Goal: Transaction & Acquisition: Book appointment/travel/reservation

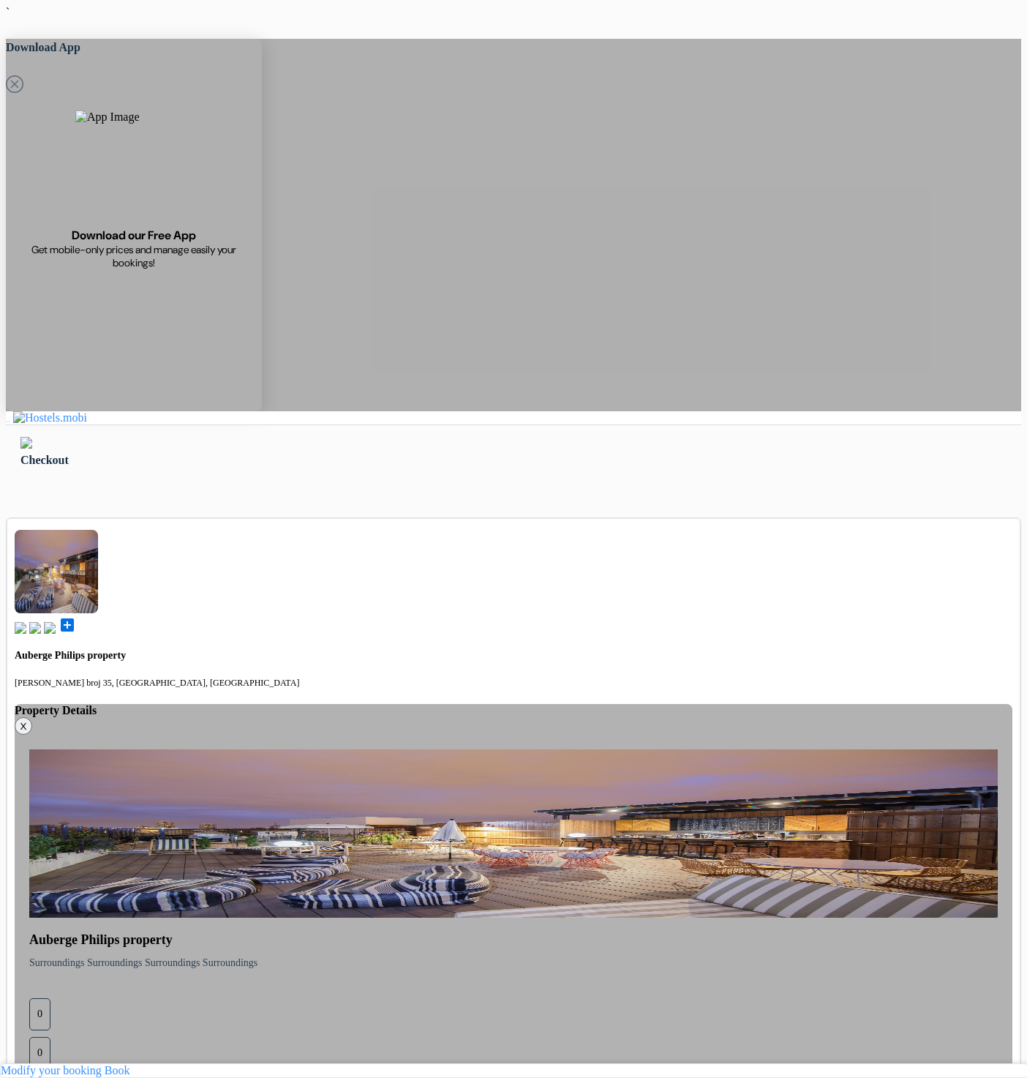
select select "3"
select select "5"
select select "10"
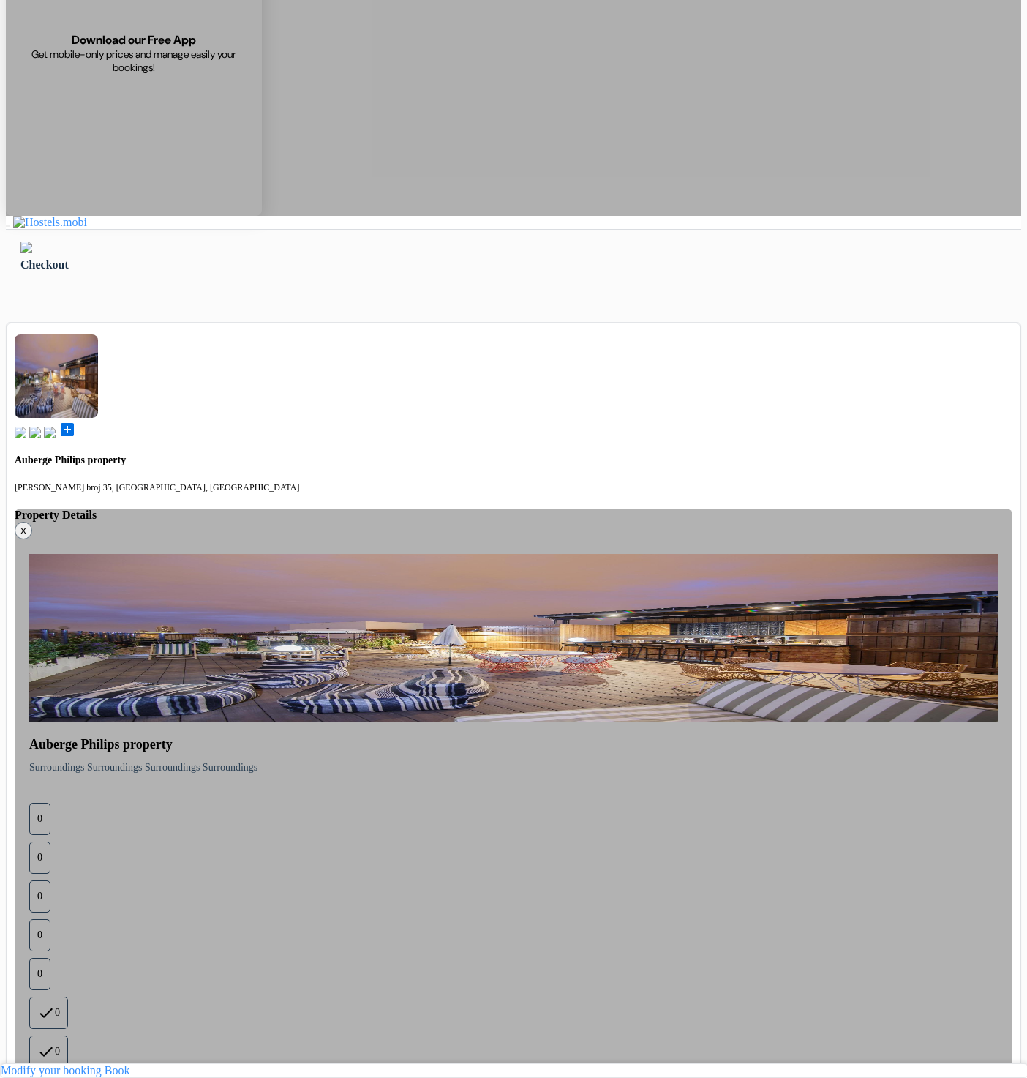
select select "2029"
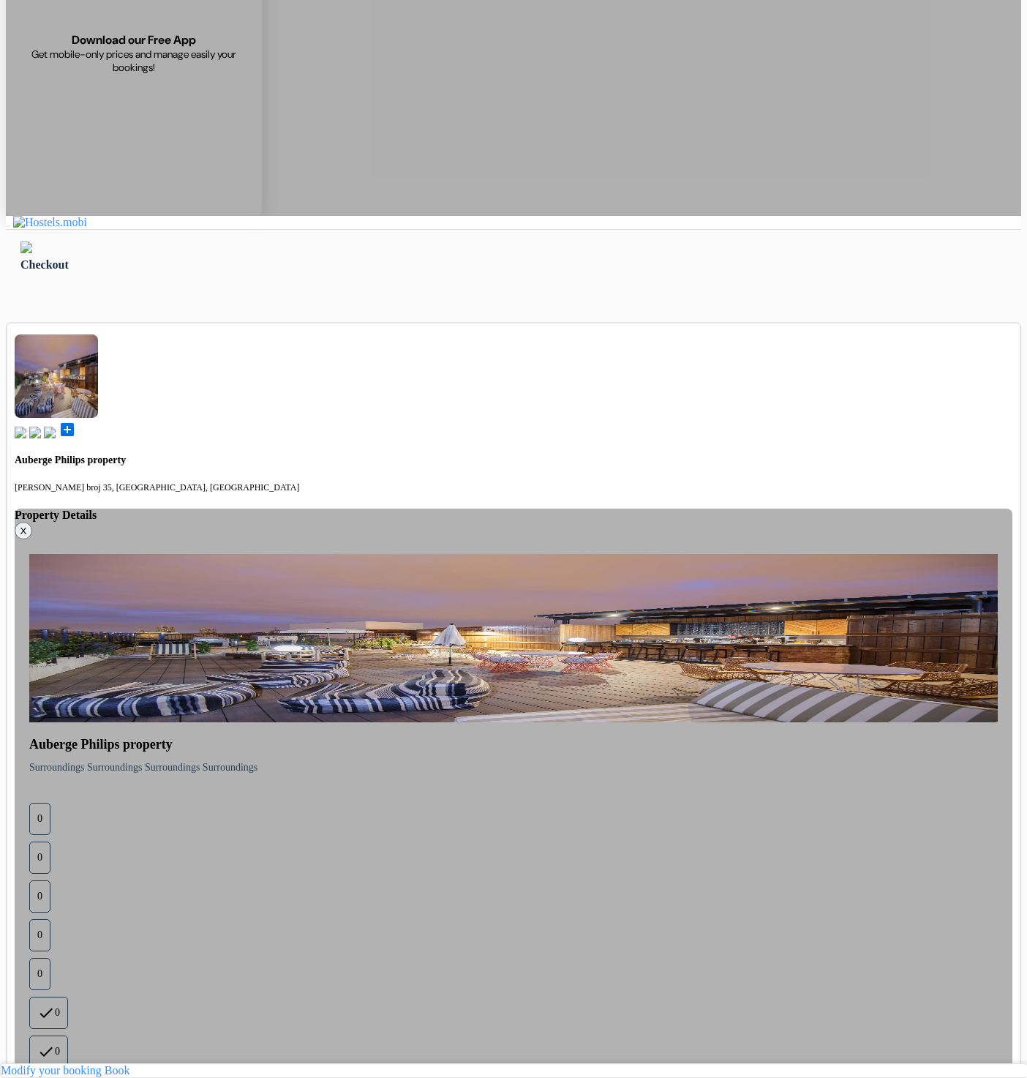
type input "77 123 123"
select select "2027"
select select "07"
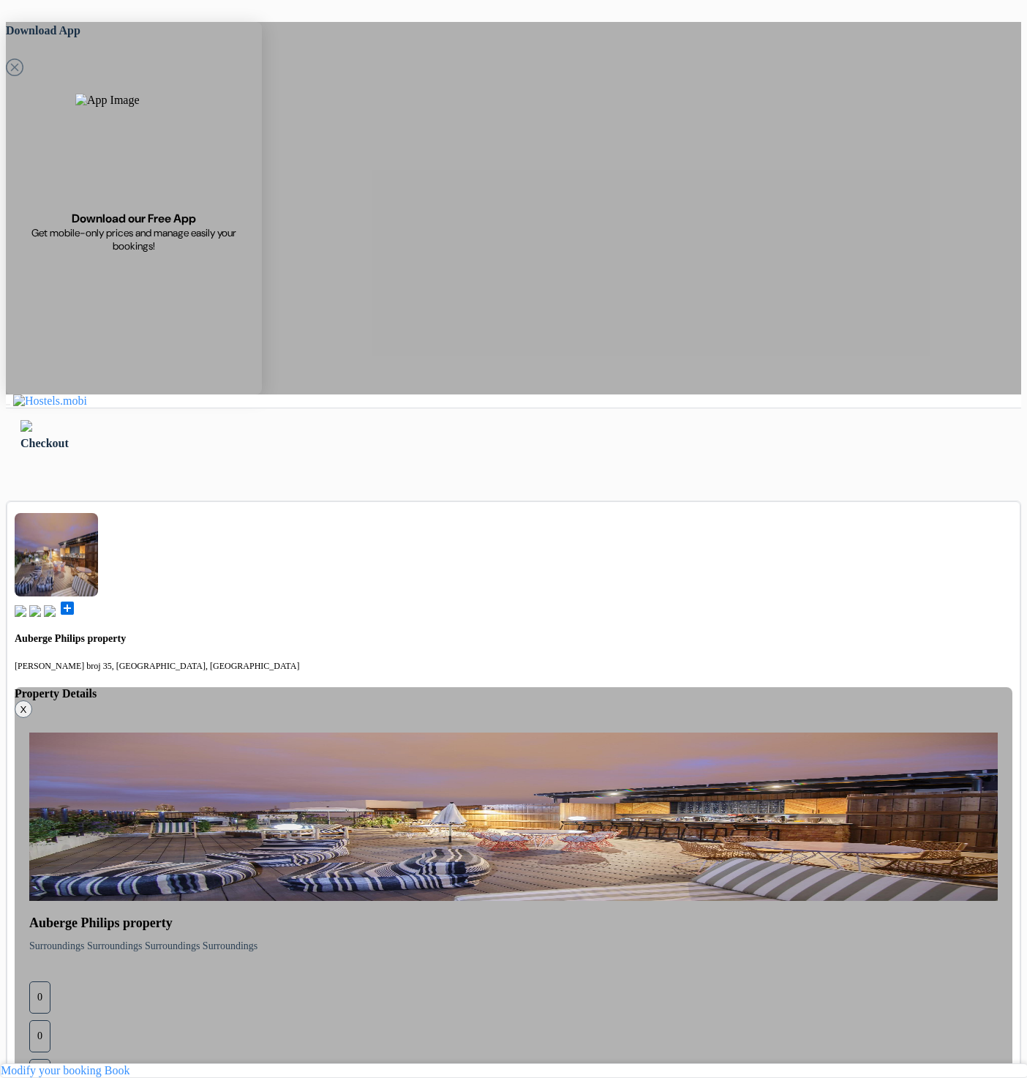
scroll to position [0, 0]
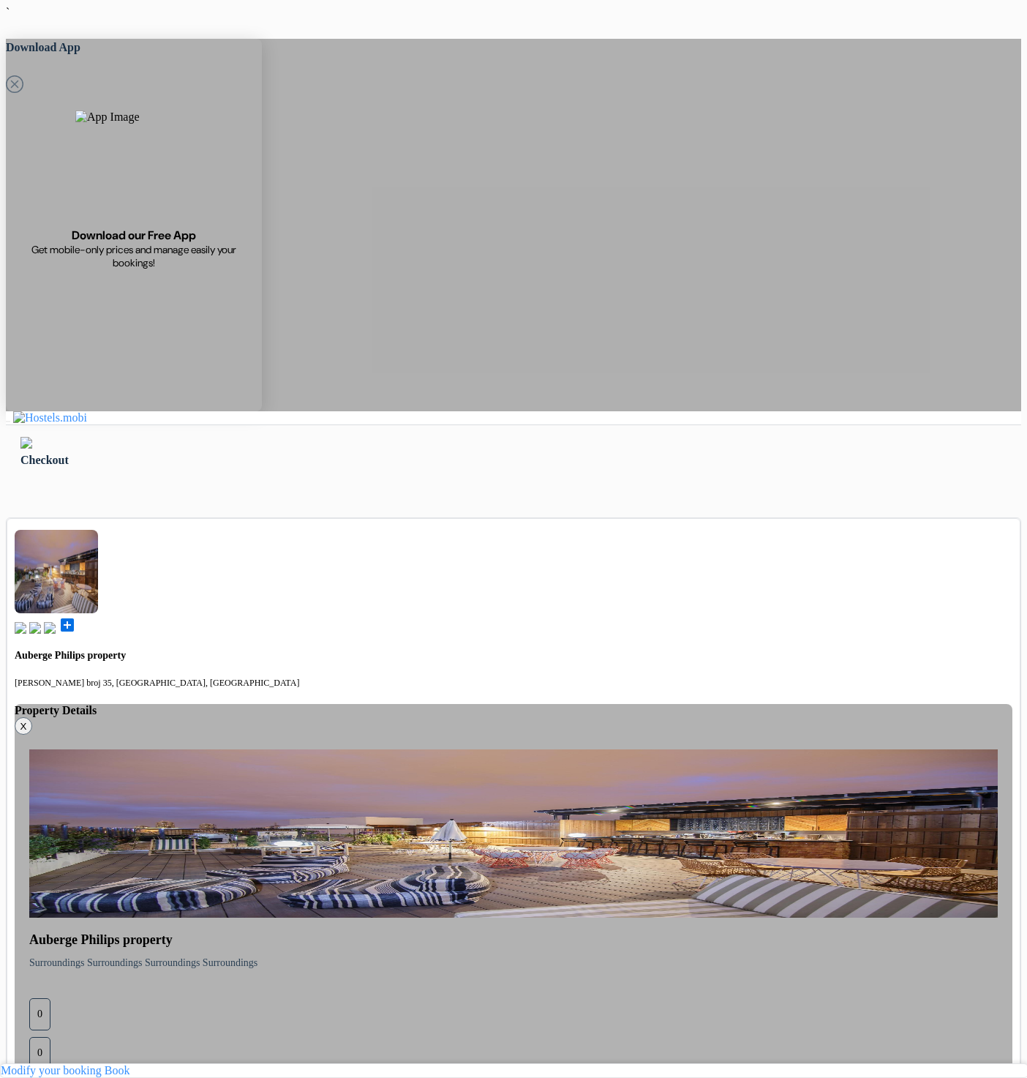
select select "6"
select select "7"
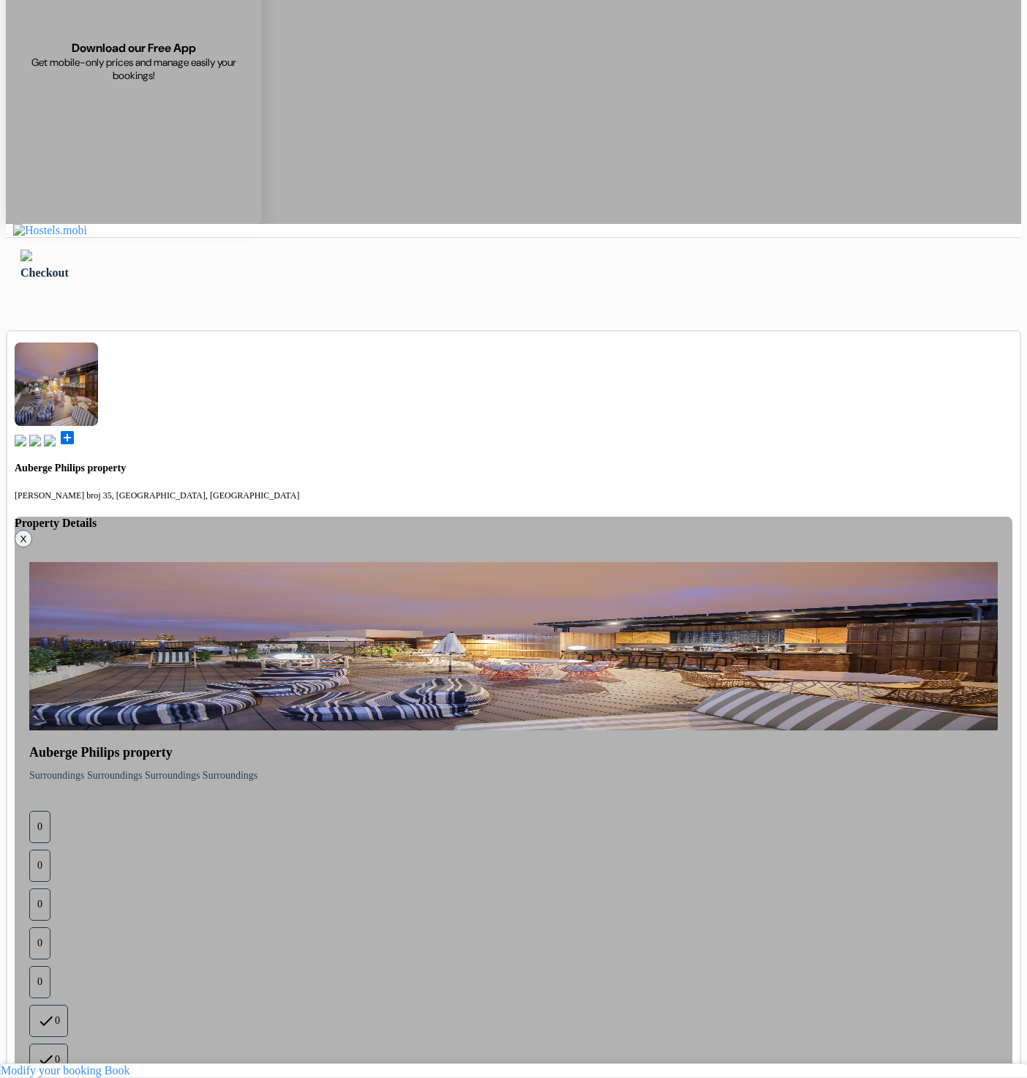
scroll to position [195, 0]
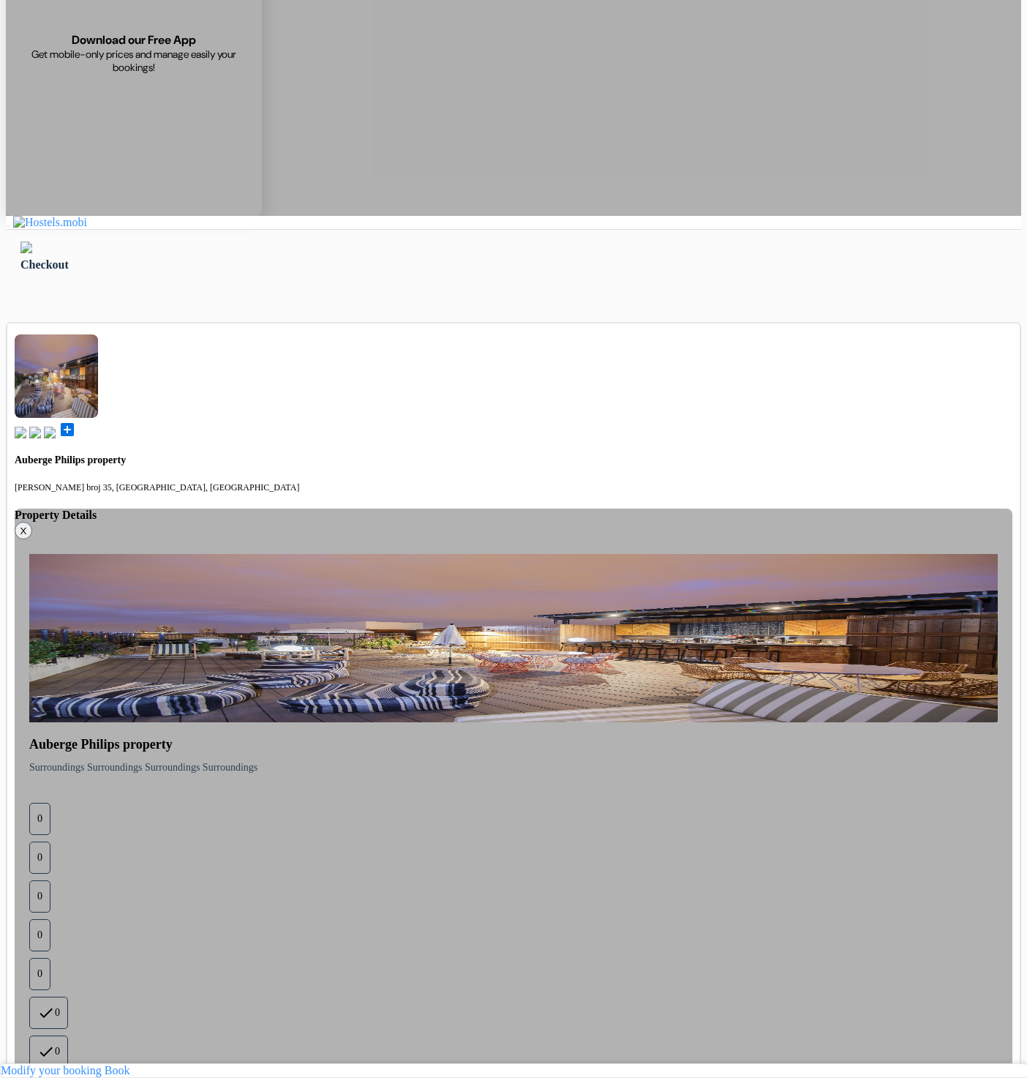
drag, startPoint x: 353, startPoint y: 1040, endPoint x: 345, endPoint y: 1043, distance: 8.8
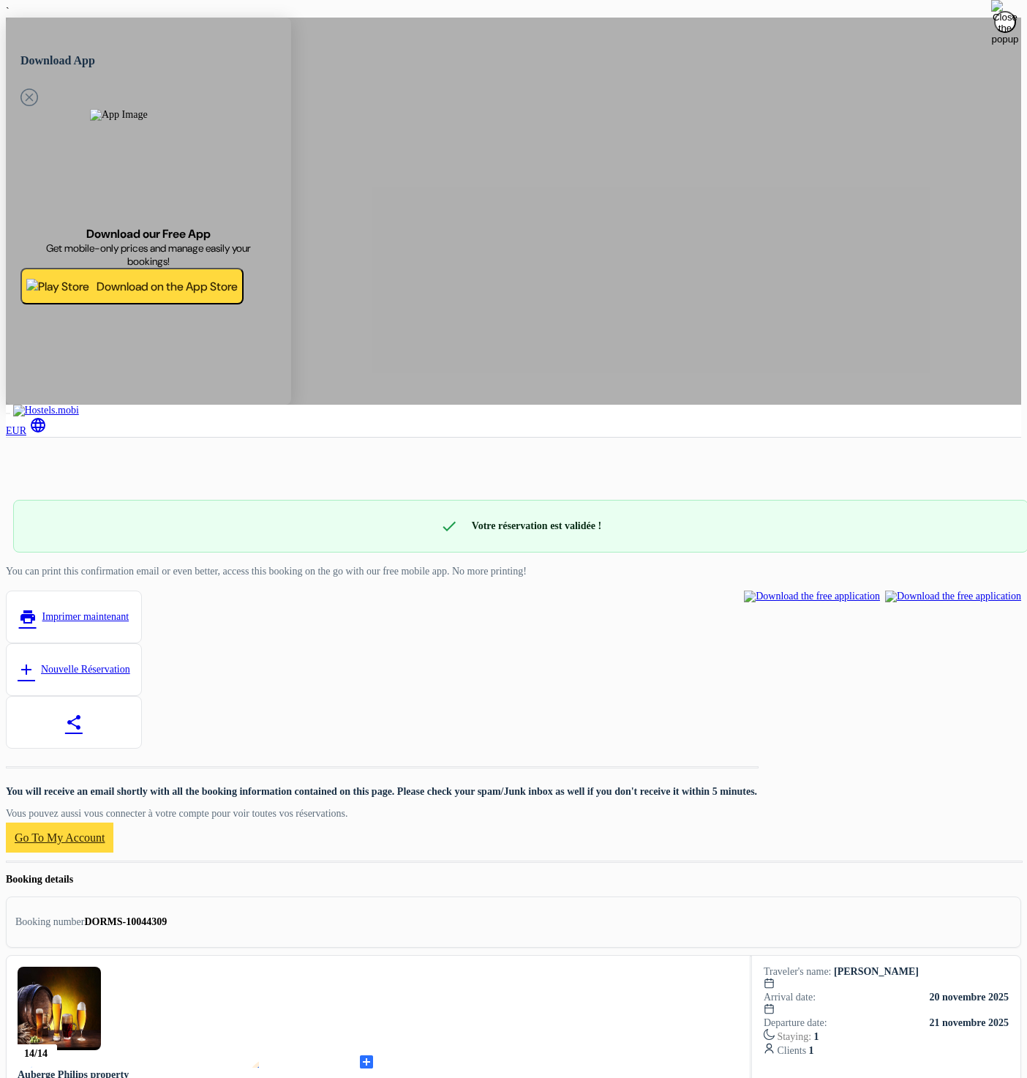
drag, startPoint x: 641, startPoint y: 526, endPoint x: 642, endPoint y: 511, distance: 14.7
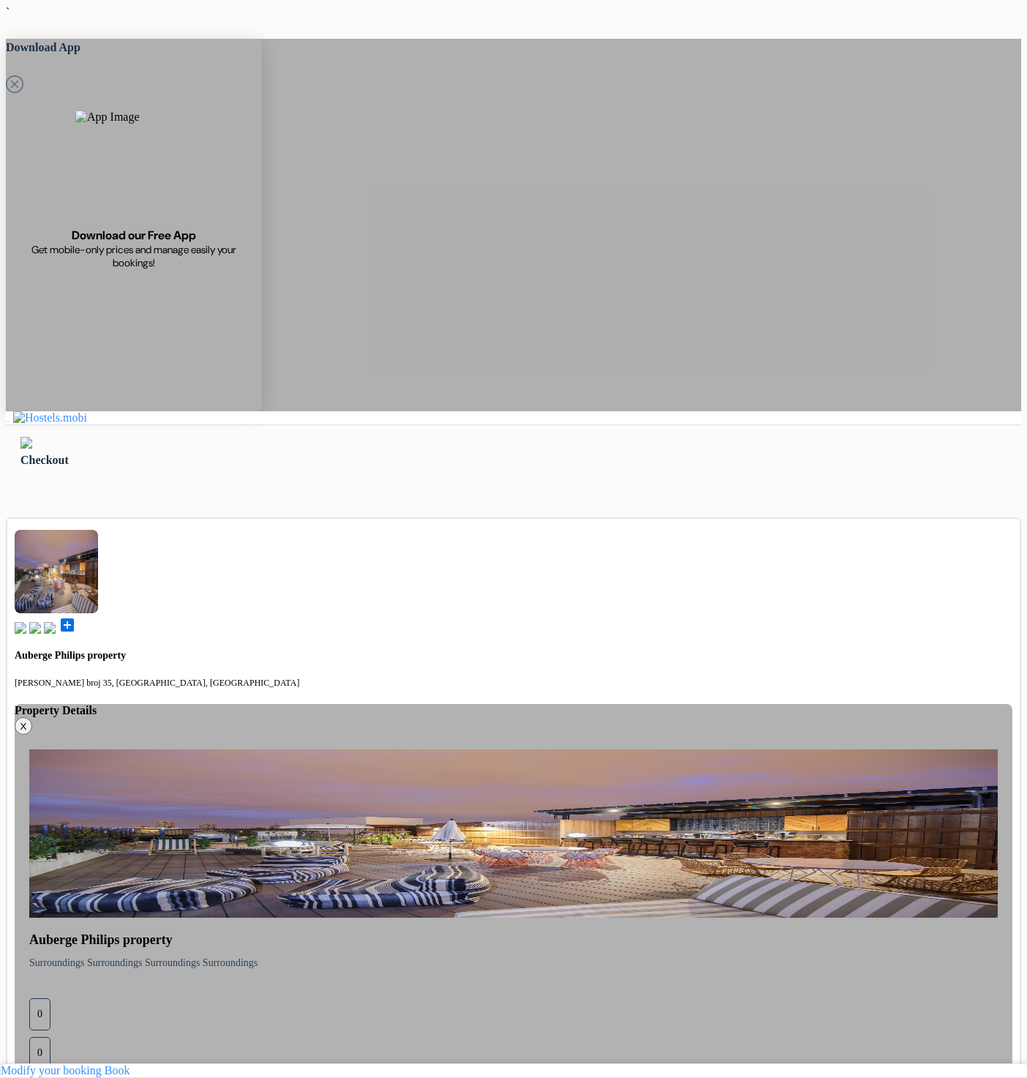
type input "77 123 123"
select select "5"
select select "10"
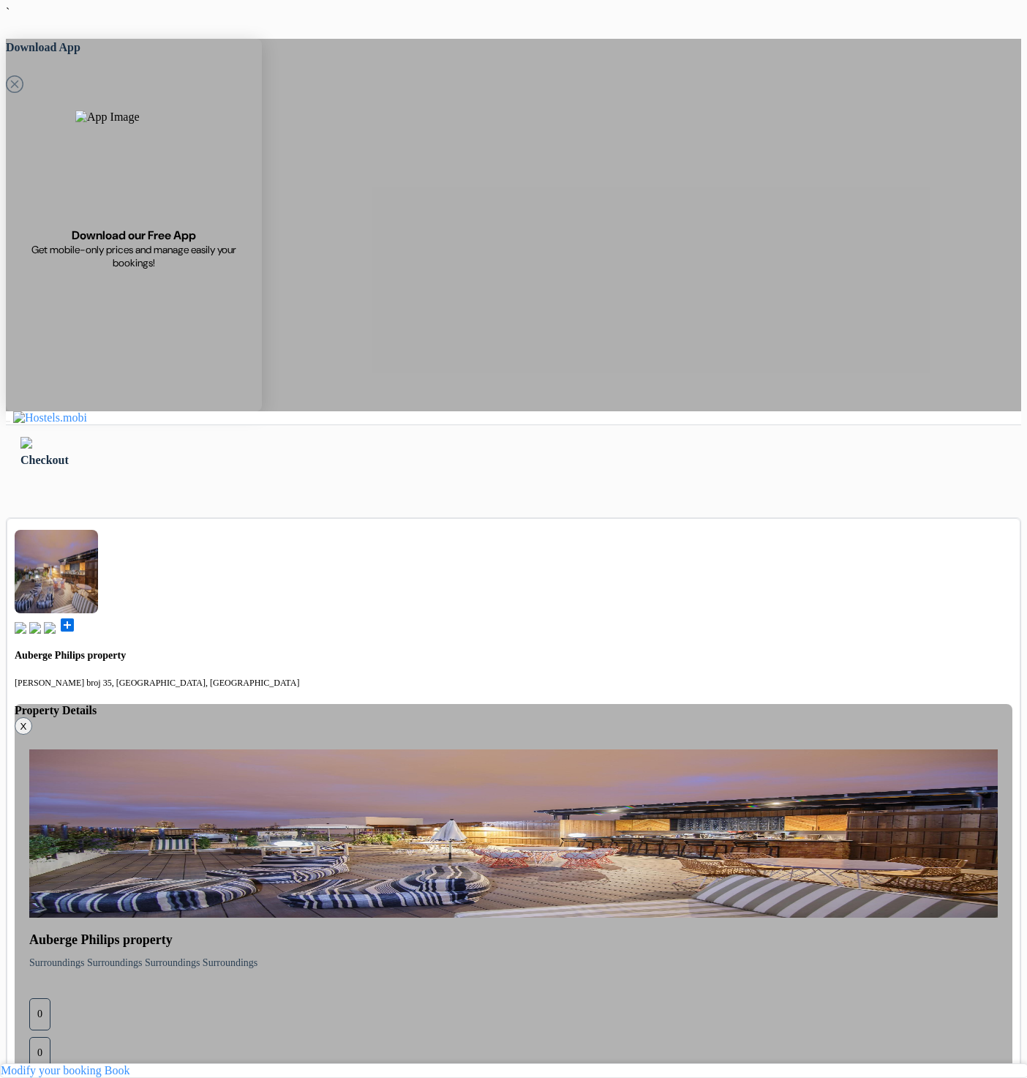
select select "2027"
select select "07"
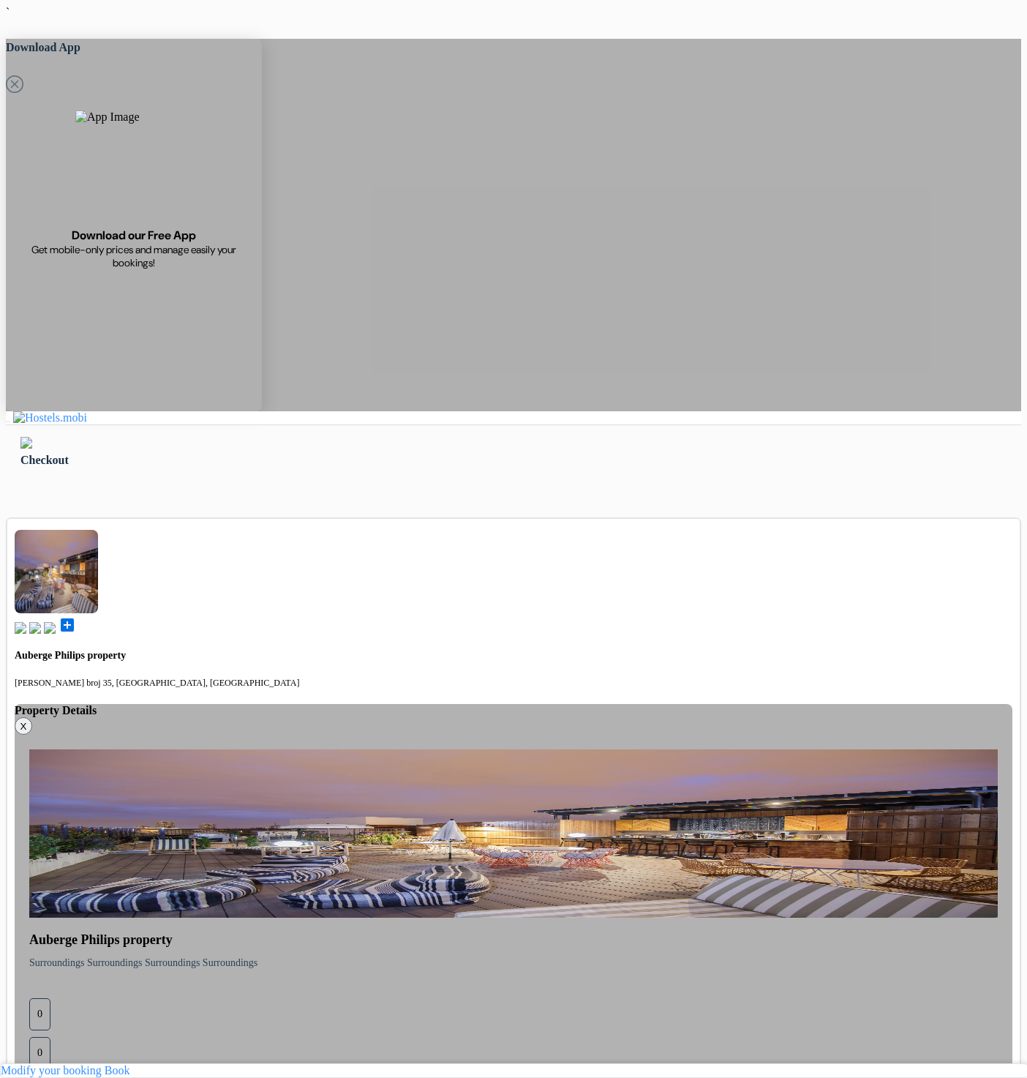
type input "77 123 123"
select select "10"
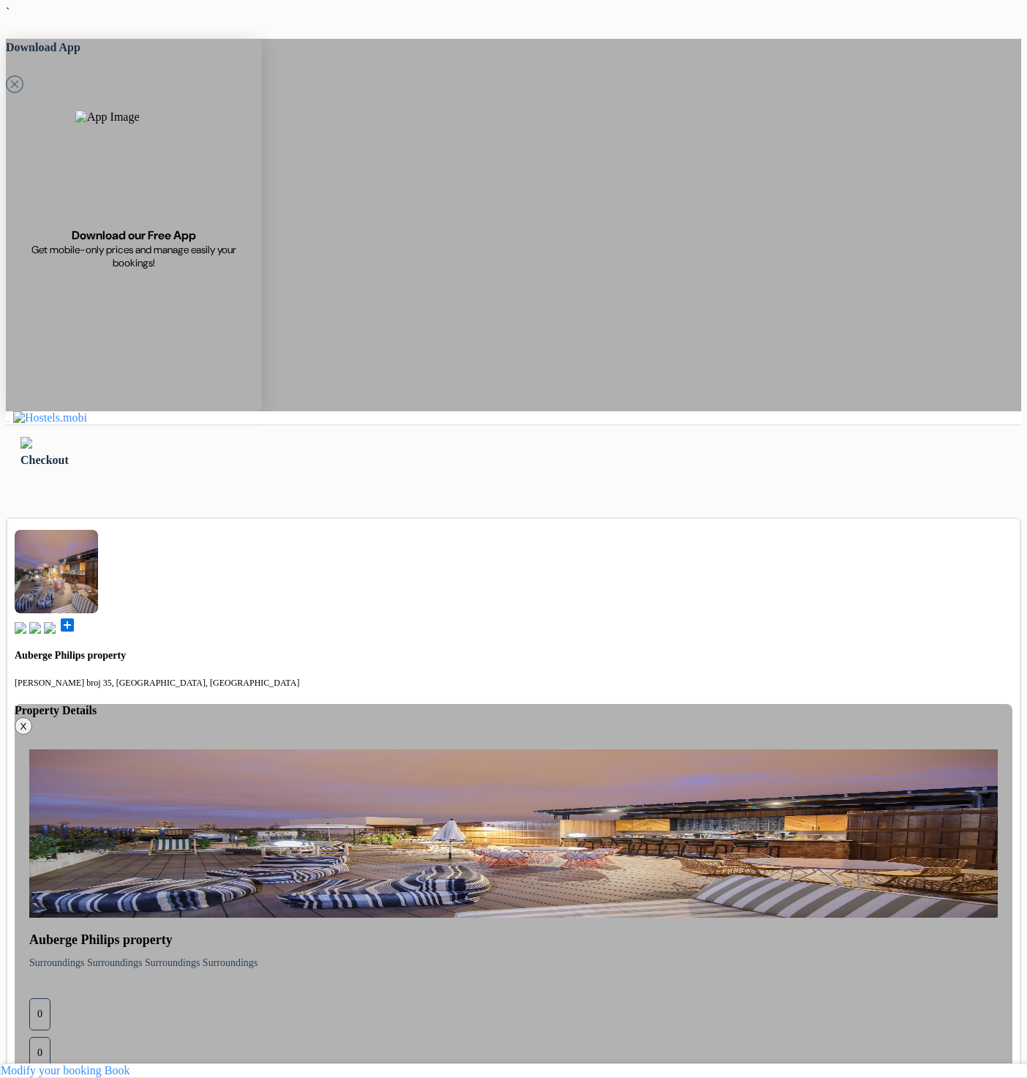
drag, startPoint x: 347, startPoint y: 866, endPoint x: 342, endPoint y: 880, distance: 14.1
select select "2027"
select select "67"
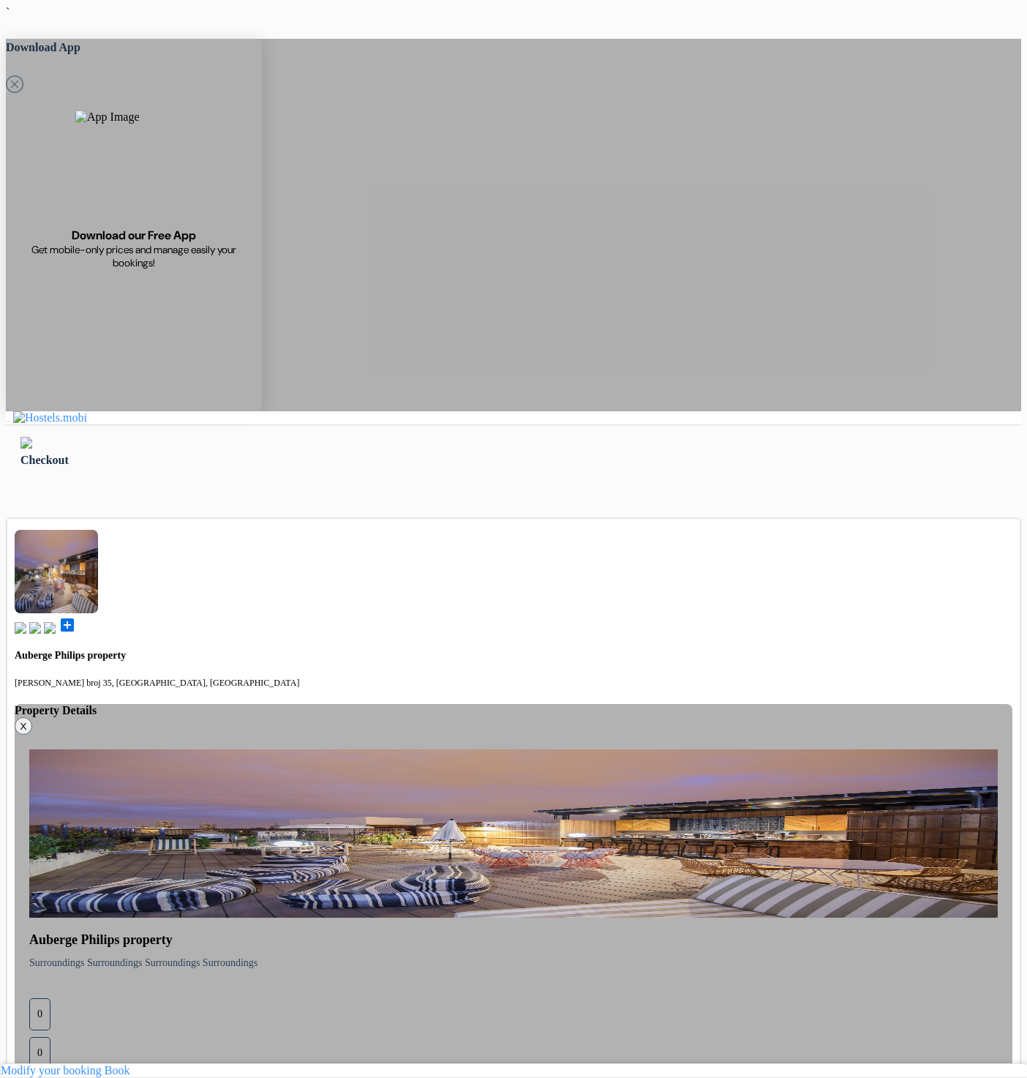
select select "16"
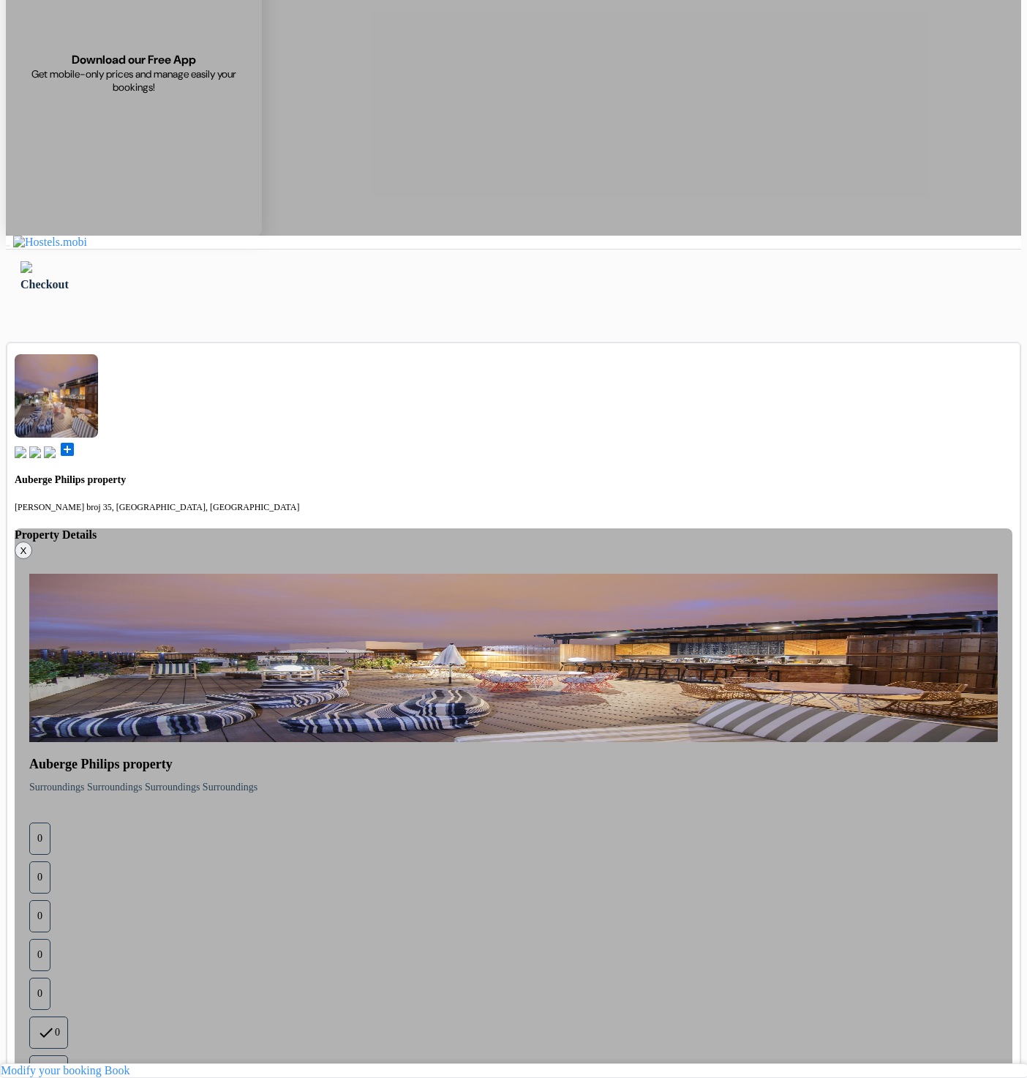
scroll to position [195, 0]
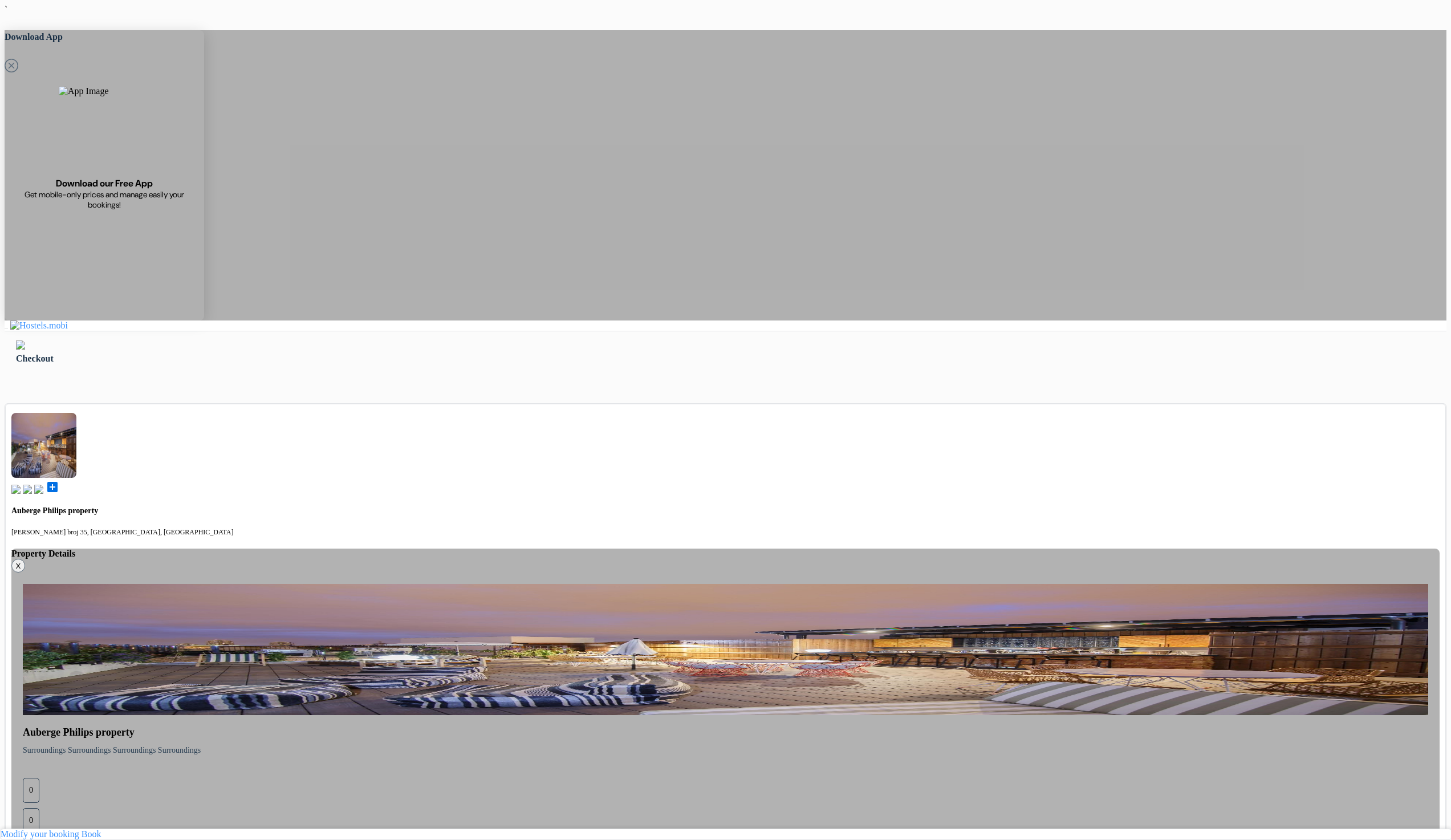
select select "67"
select select "16"
select select "10"
select select "2027"
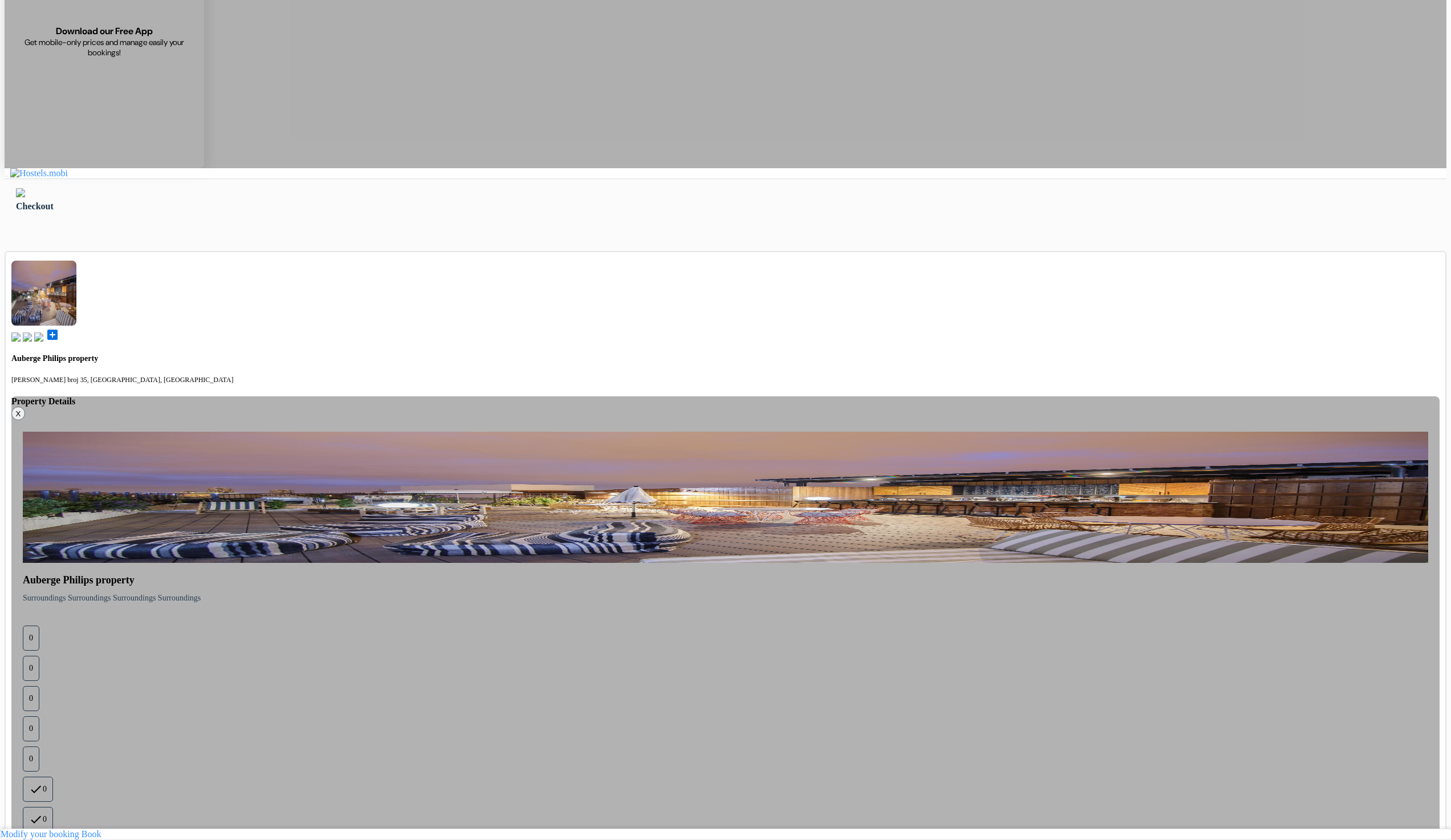
type input "77 123 123"
